Goal: Task Accomplishment & Management: Complete application form

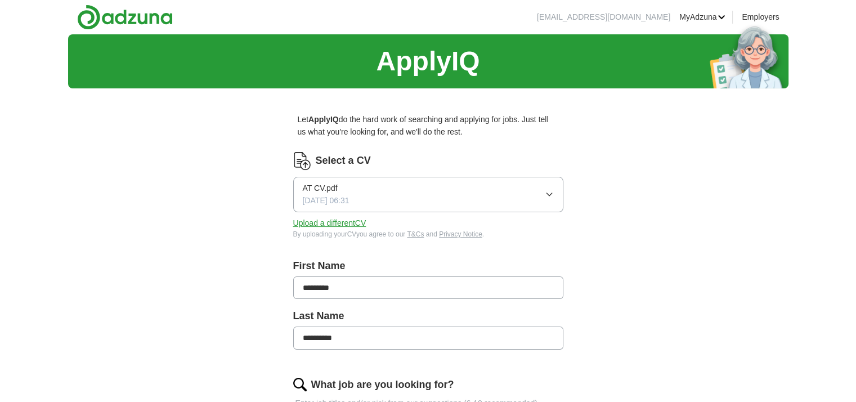
click at [460, 191] on button "AT CV.pdf [DATE] 06:31" at bounding box center [428, 194] width 270 height 35
click at [348, 227] on button "Upload a different CV" at bounding box center [329, 223] width 73 height 12
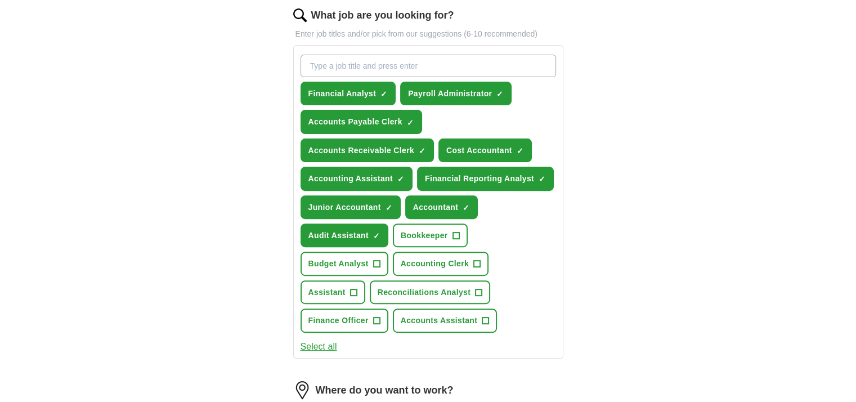
scroll to position [450, 0]
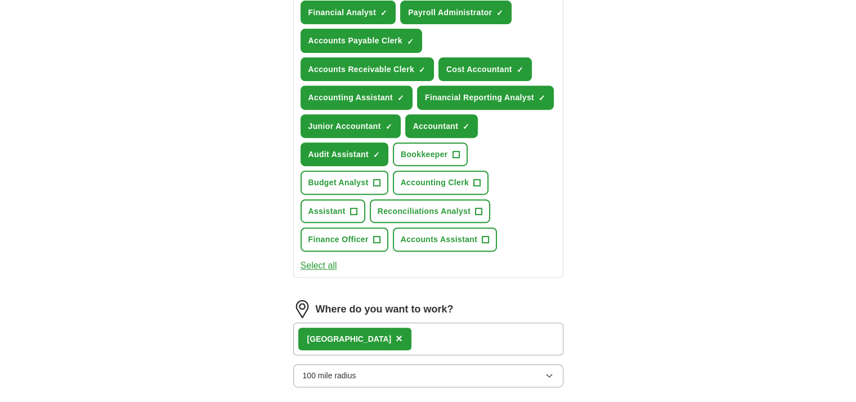
click at [327, 258] on button "Select all" at bounding box center [319, 265] width 37 height 15
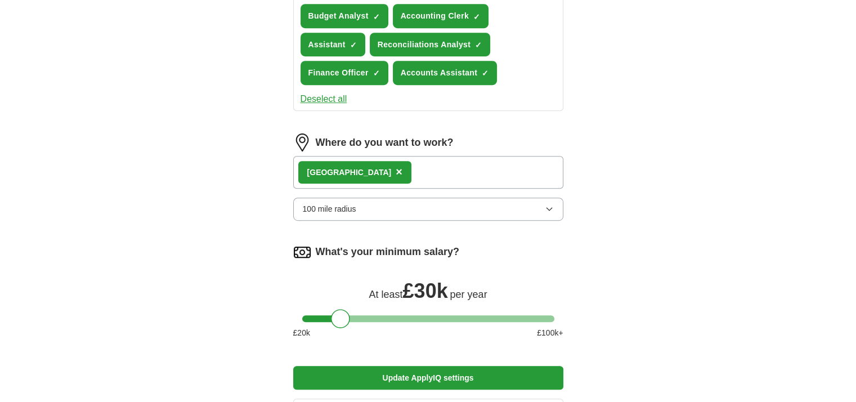
scroll to position [619, 0]
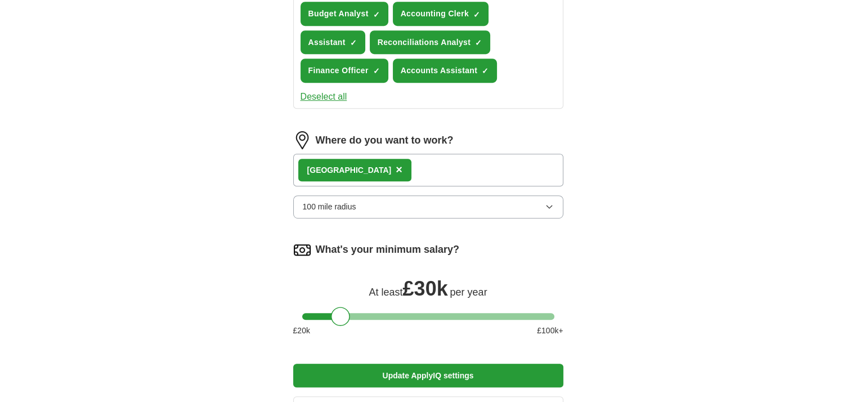
click at [470, 201] on button "100 mile radius" at bounding box center [428, 206] width 270 height 23
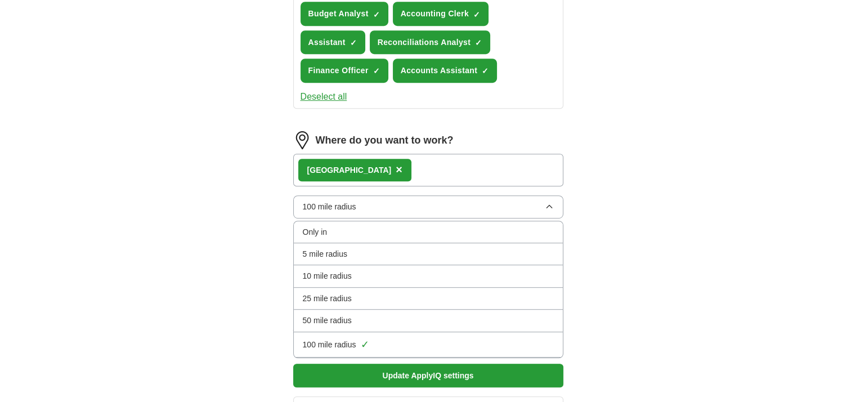
click at [470, 201] on button "100 mile radius" at bounding box center [428, 206] width 270 height 23
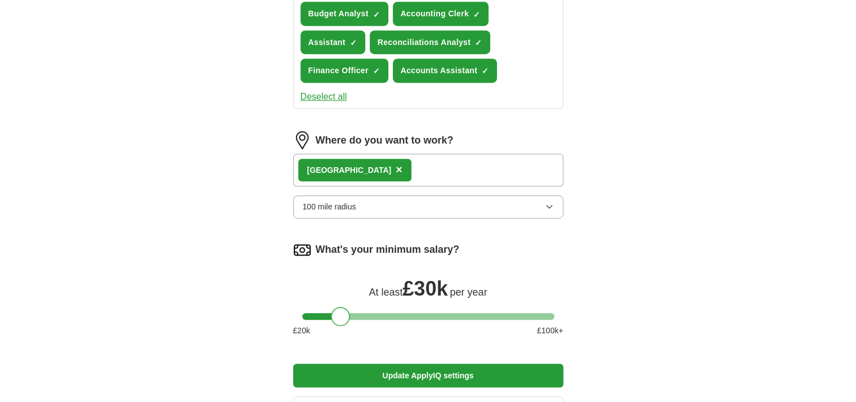
click at [345, 314] on div at bounding box center [340, 316] width 19 height 19
click at [345, 316] on div at bounding box center [340, 316] width 19 height 19
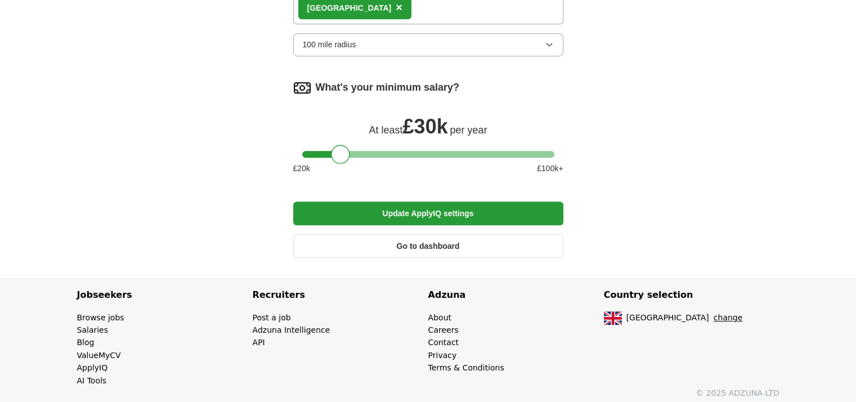
click at [504, 209] on button "Update ApplyIQ settings" at bounding box center [428, 214] width 270 height 24
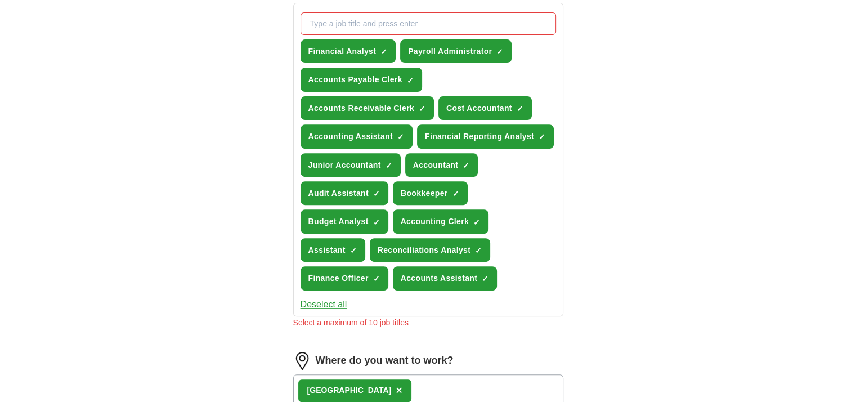
scroll to position [400, 0]
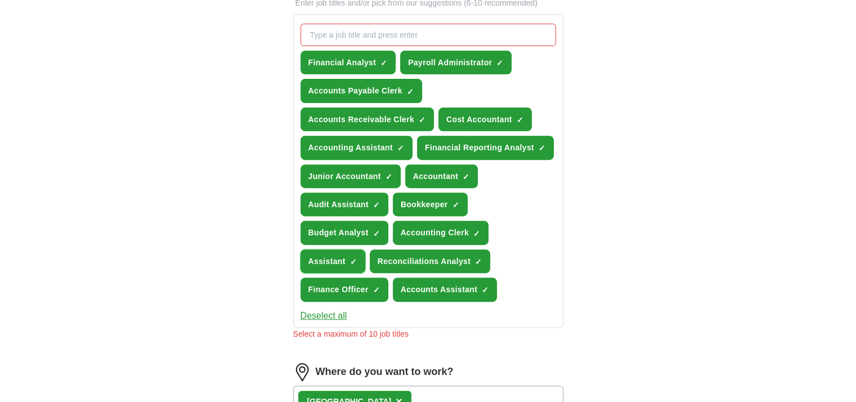
click at [332, 255] on span "Assistant" at bounding box center [327, 261] width 37 height 12
click at [345, 172] on span "Junior Accountant" at bounding box center [345, 176] width 73 height 12
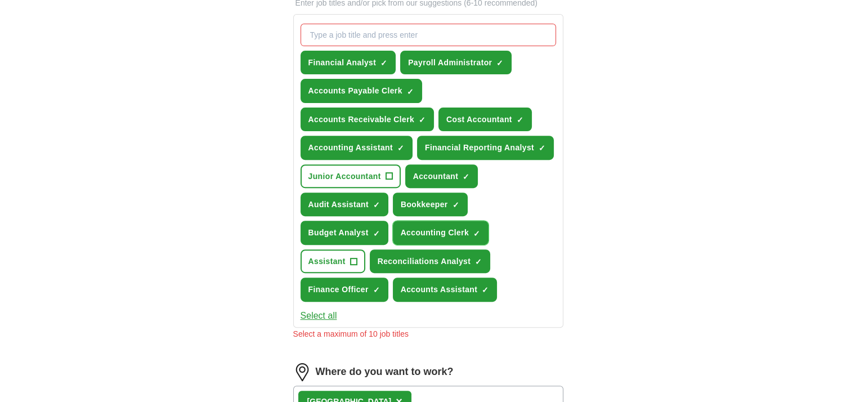
click at [434, 227] on span "Accounting Clerk" at bounding box center [435, 232] width 69 height 12
click at [455, 283] on span "Accounts Assistant" at bounding box center [439, 289] width 77 height 12
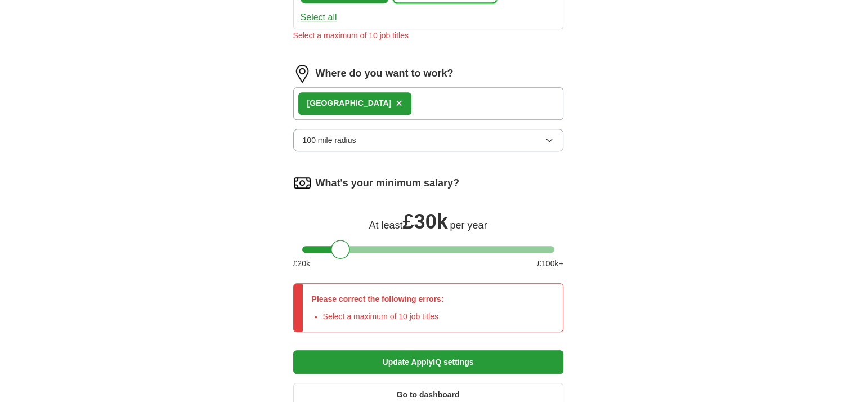
scroll to position [794, 0]
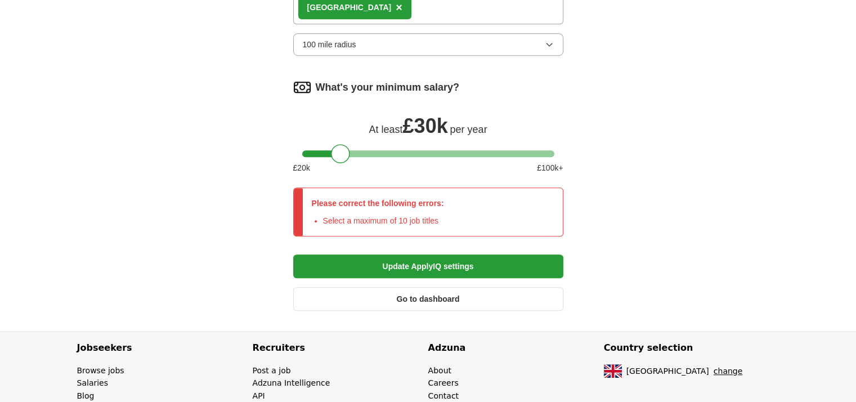
click at [490, 257] on button "Update ApplyIQ settings" at bounding box center [428, 266] width 270 height 24
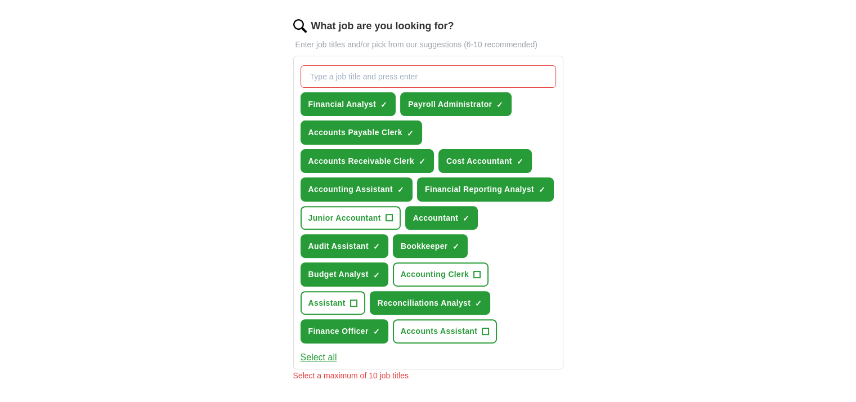
scroll to position [400, 0]
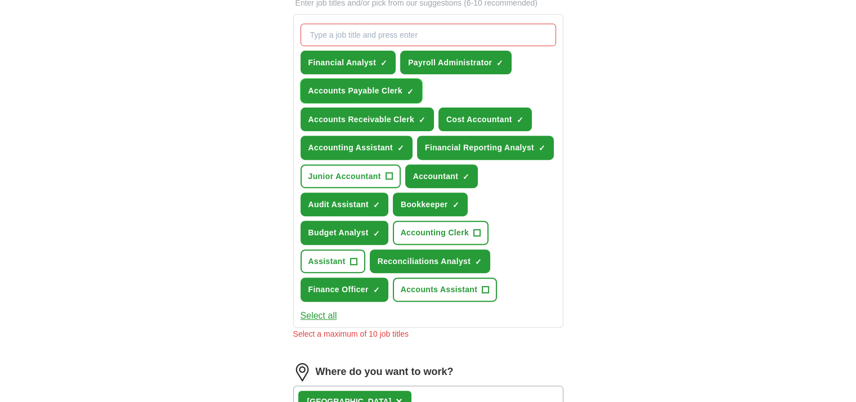
click at [368, 92] on span "Accounts Payable Clerk" at bounding box center [356, 90] width 94 height 12
click at [372, 108] on button "Accounts Receivable Clerk ✓ ×" at bounding box center [368, 120] width 134 height 24
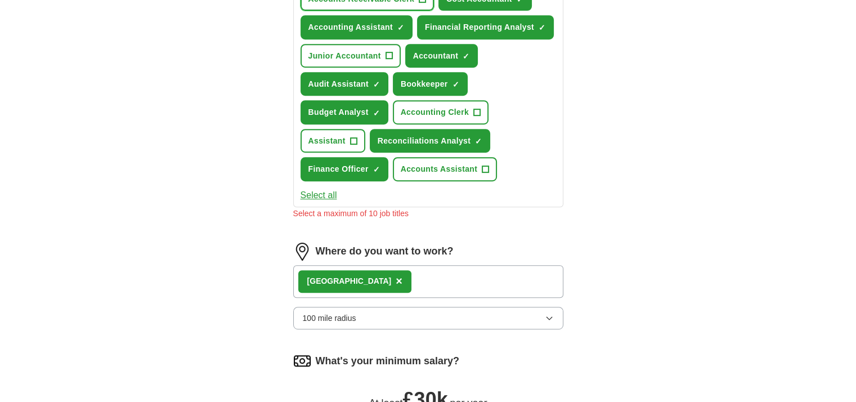
scroll to position [847, 0]
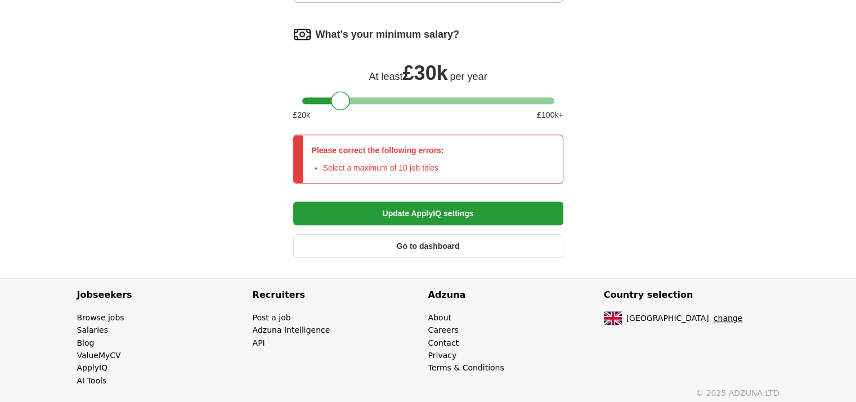
click at [454, 209] on button "Update ApplyIQ settings" at bounding box center [428, 214] width 270 height 24
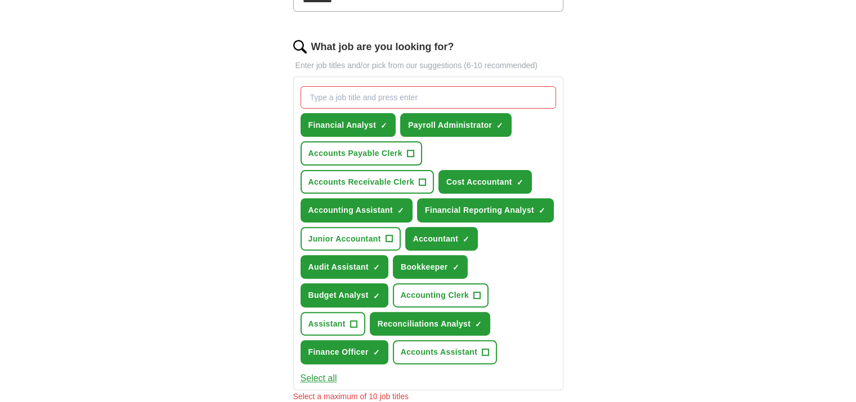
scroll to position [341, 0]
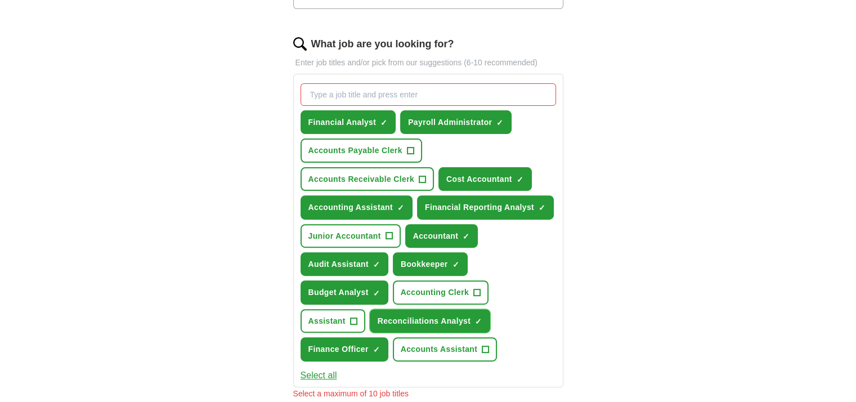
click at [418, 319] on span "Reconciliations Analyst" at bounding box center [424, 321] width 93 height 12
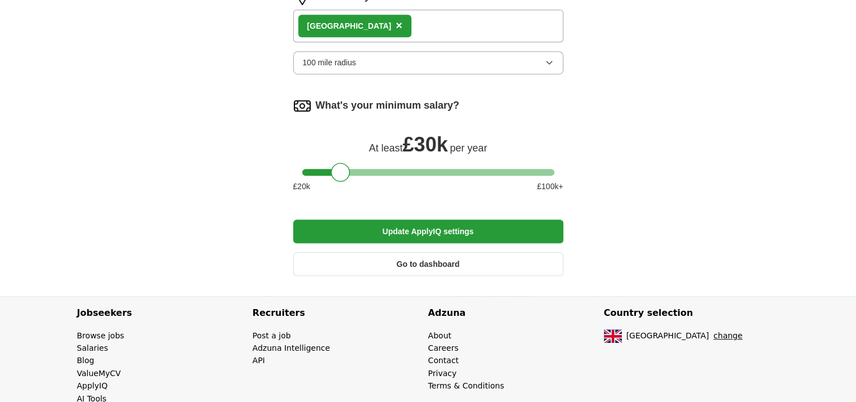
scroll to position [781, 0]
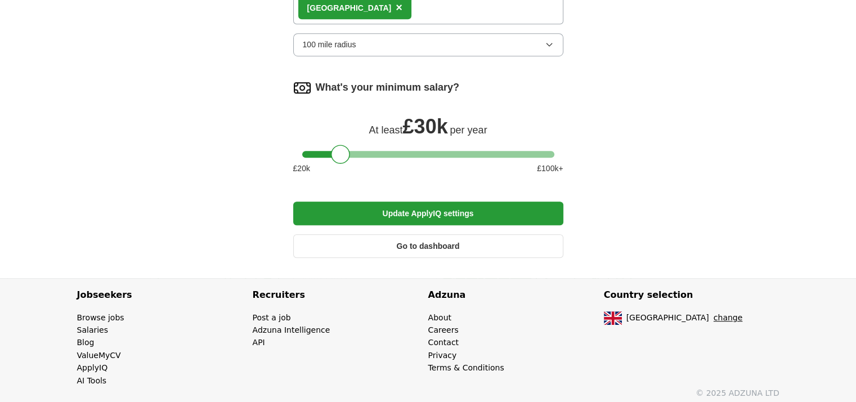
click at [464, 204] on button "Update ApplyIQ settings" at bounding box center [428, 214] width 270 height 24
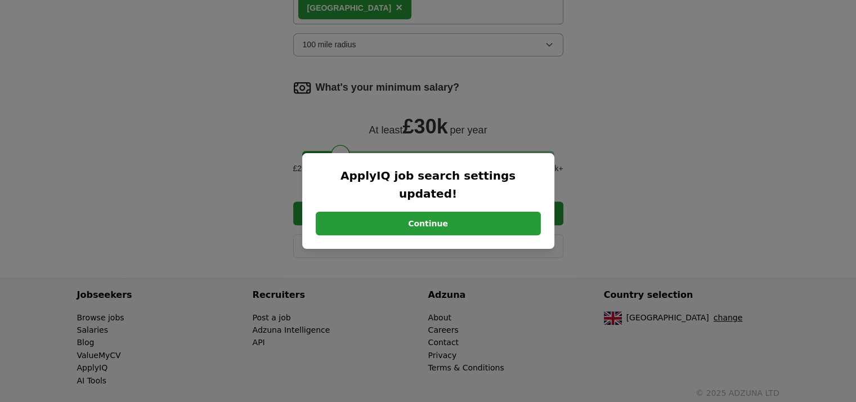
click at [413, 212] on button "Continue" at bounding box center [428, 224] width 225 height 24
